Goal: Find specific page/section

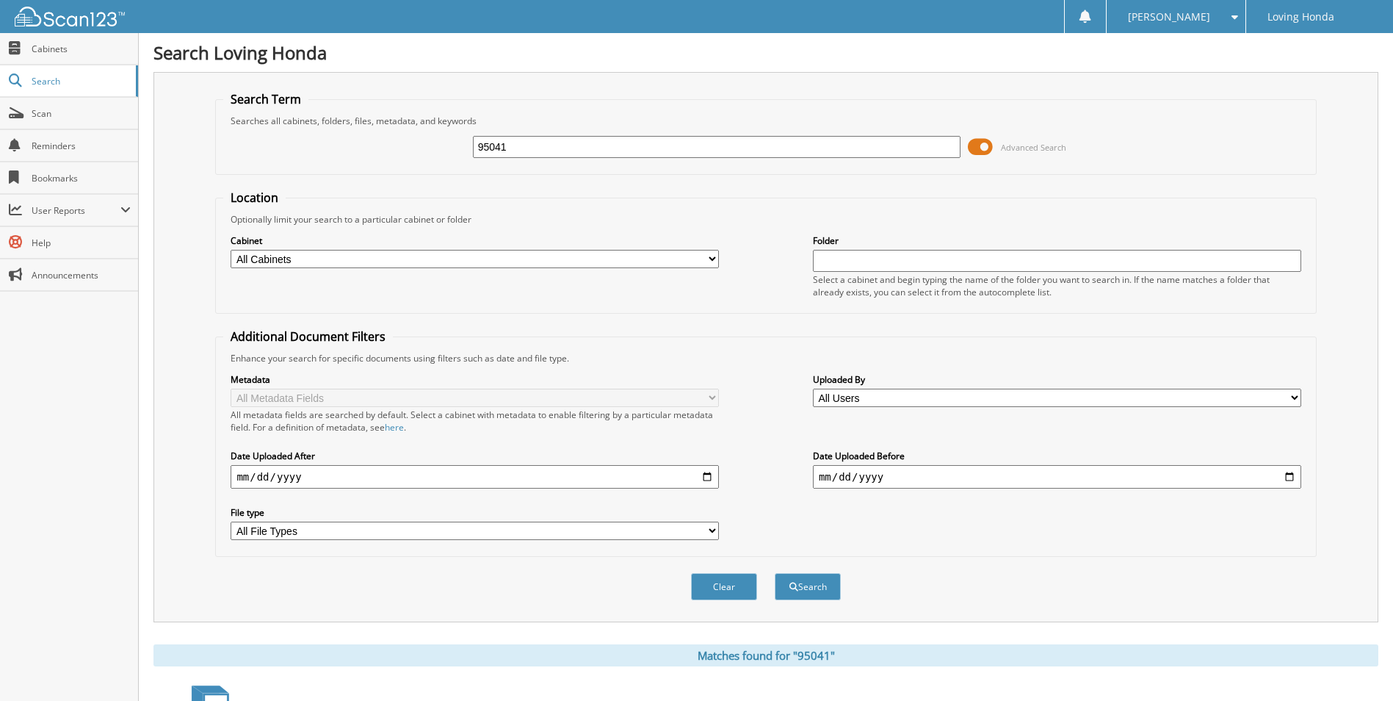
scroll to position [294, 0]
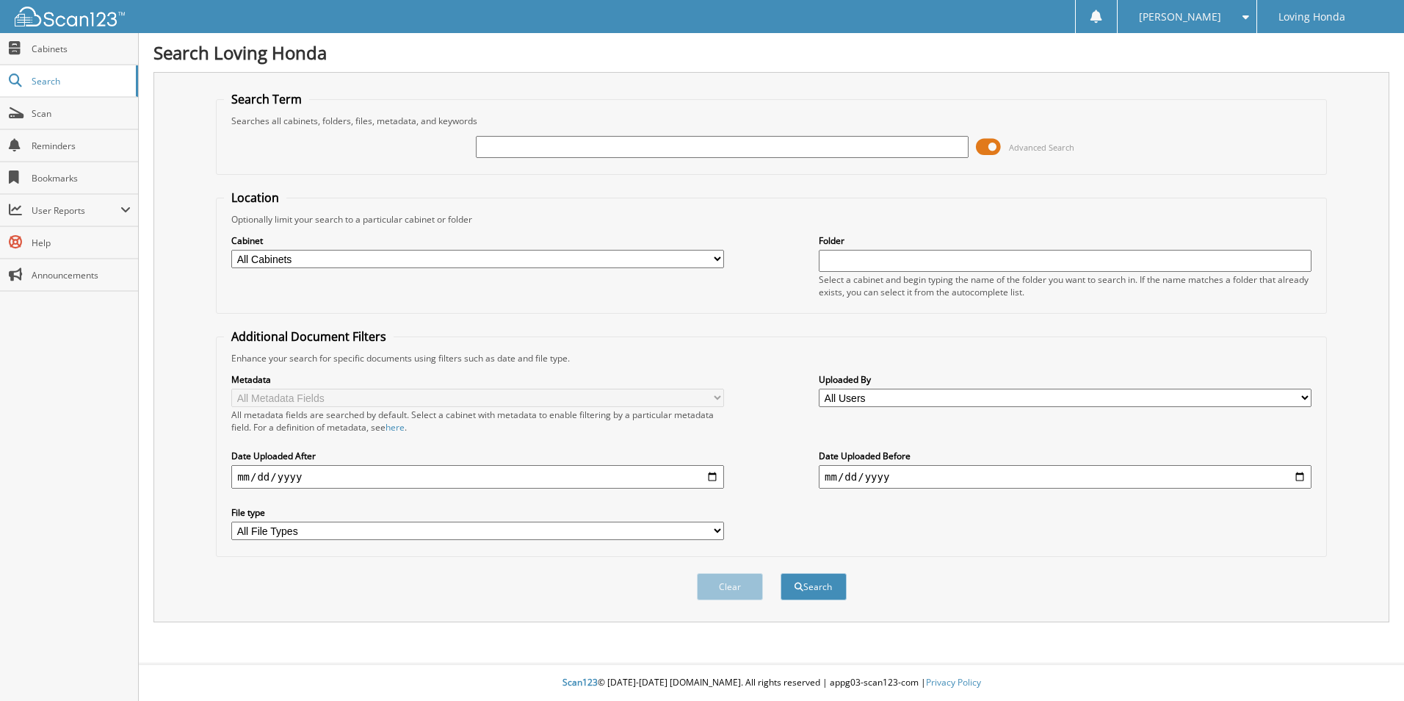
click at [711, 138] on input "text" at bounding box center [722, 147] width 493 height 22
type input "94853"
click at [781, 573] on button "Search" at bounding box center [814, 586] width 66 height 27
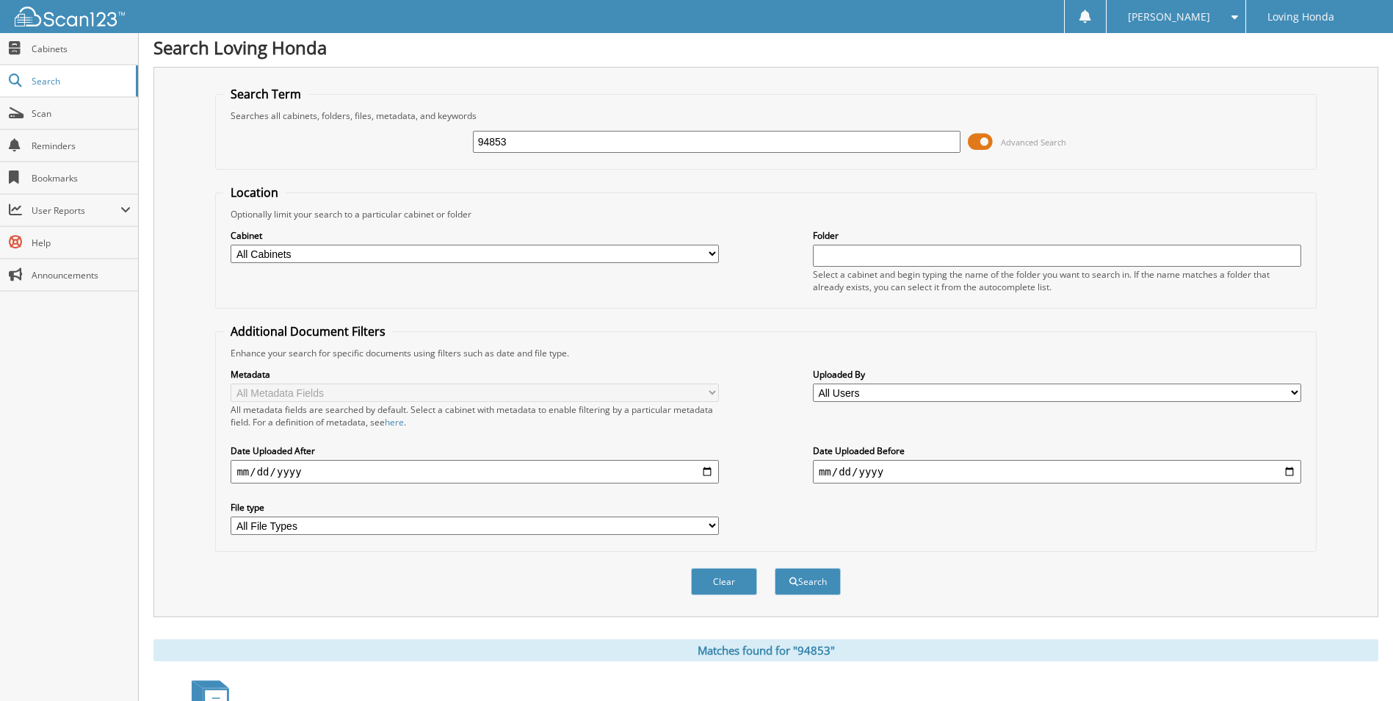
scroll to position [202, 0]
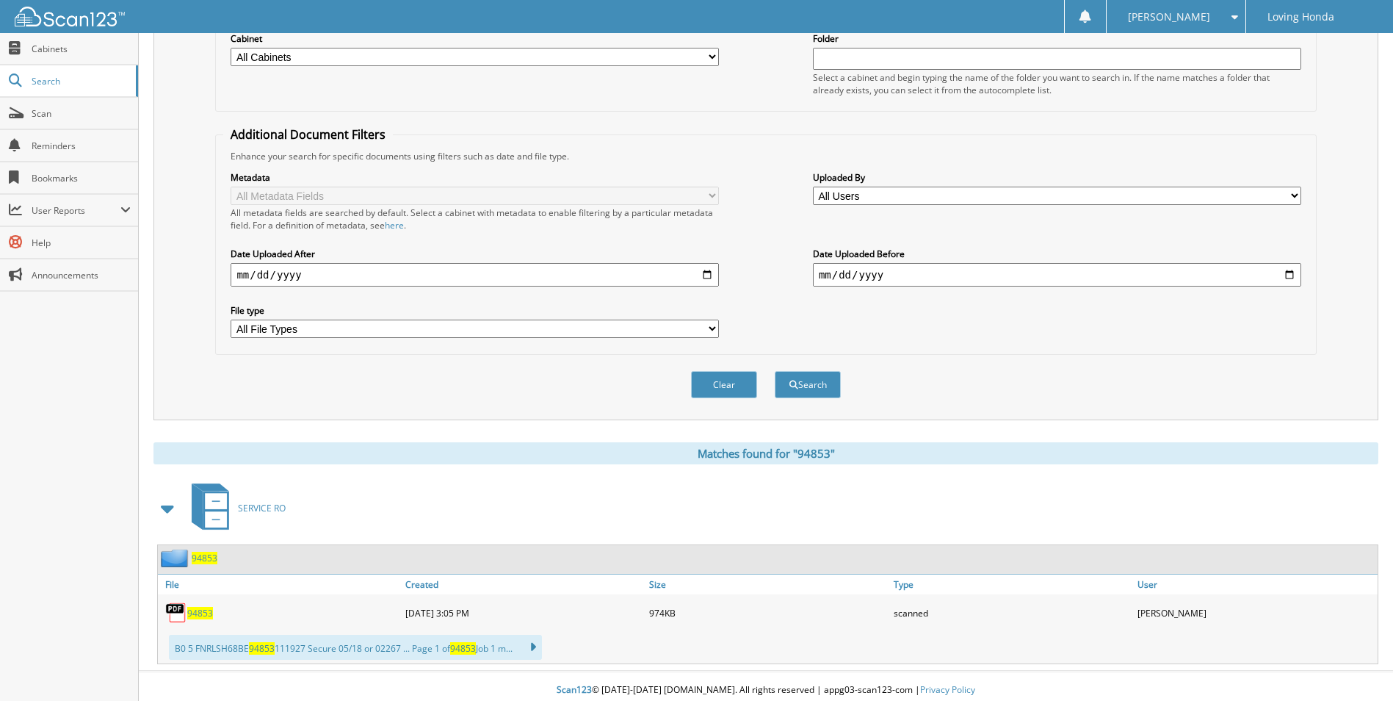
click at [203, 610] on span "94853" at bounding box center [200, 613] width 26 height 12
